Goal: Navigation & Orientation: Find specific page/section

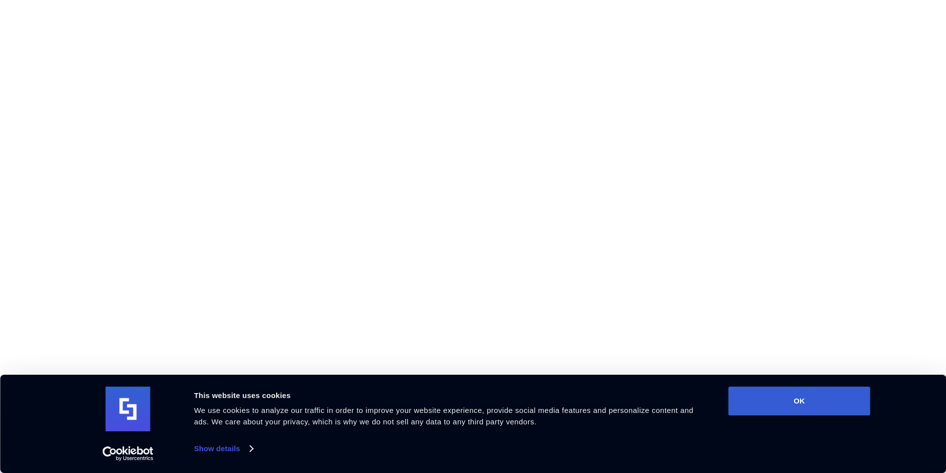
click at [803, 386] on div "Consent Details [#IABV2SETTINGS#] About This website uses cookies We use cookie…" at bounding box center [473, 424] width 946 height 98
click at [801, 393] on button "OK" at bounding box center [799, 401] width 142 height 29
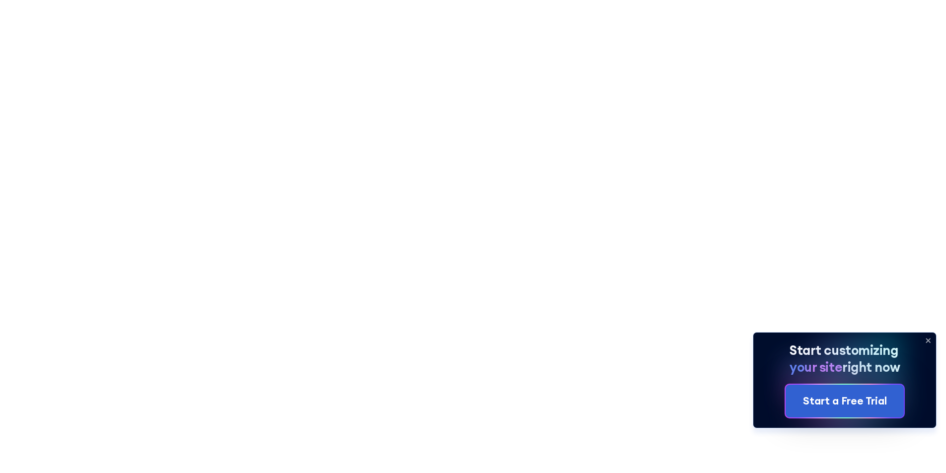
click at [930, 339] on icon at bounding box center [928, 341] width 4 height 4
